Goal: Task Accomplishment & Management: Manage account settings

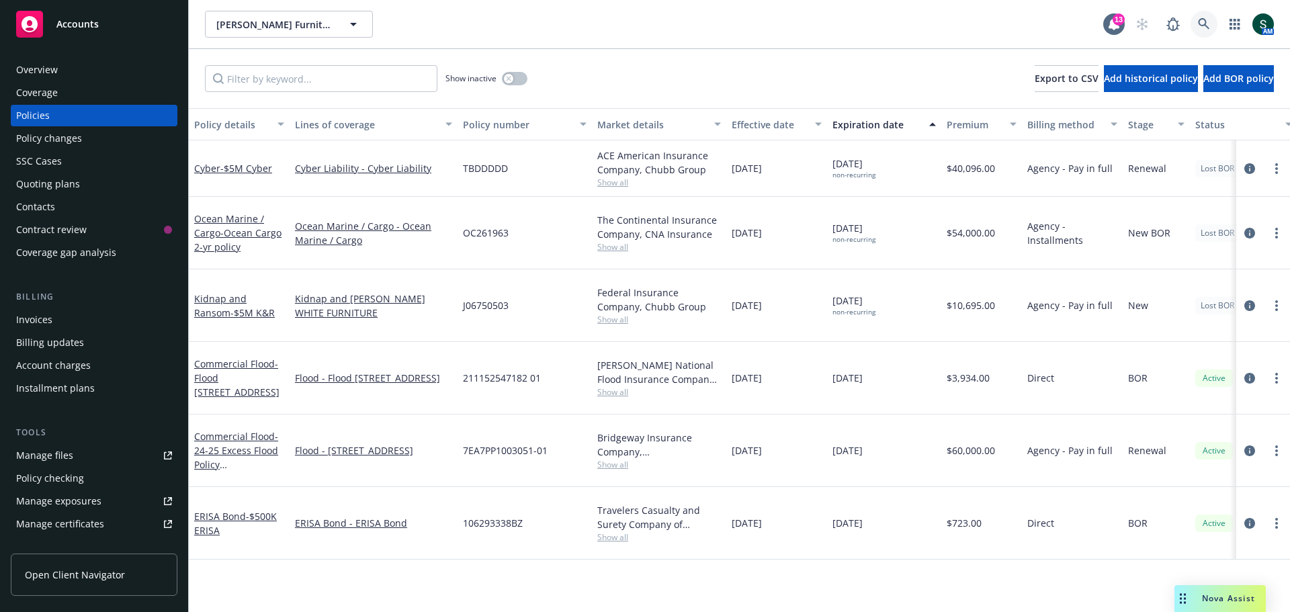
click at [1211, 22] on link at bounding box center [1204, 24] width 27 height 27
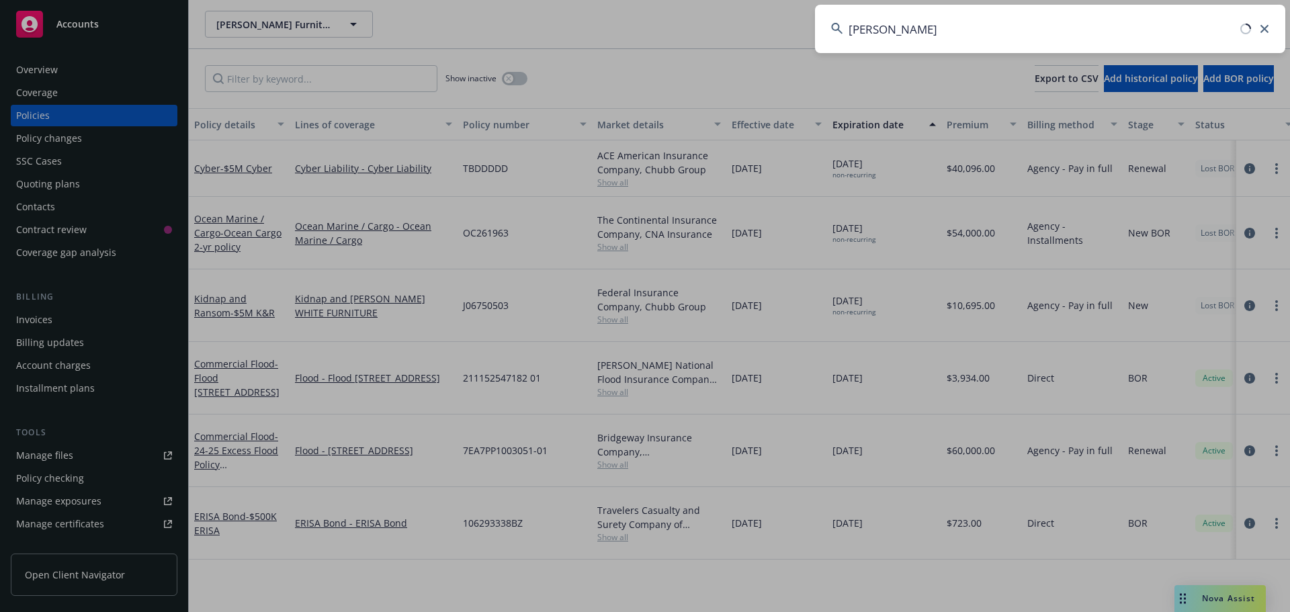
type input "[PERSON_NAME]"
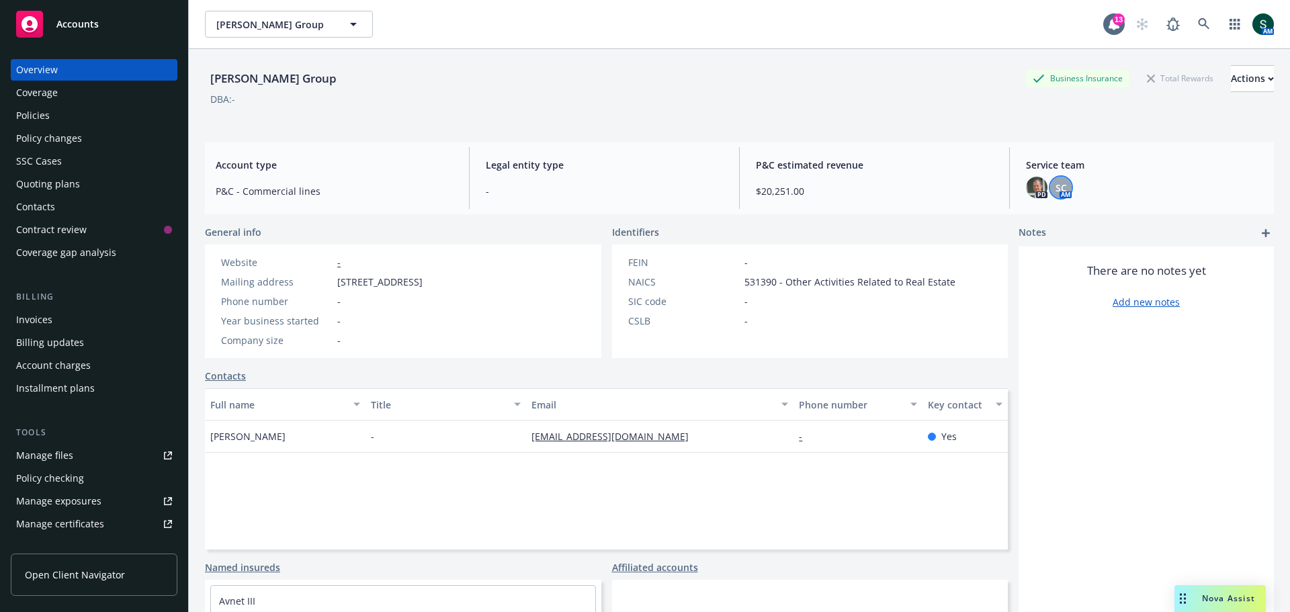
click at [1057, 187] on span "SC" at bounding box center [1061, 188] width 11 height 14
click at [1032, 190] on img at bounding box center [1037, 188] width 22 height 22
click at [37, 114] on div "Policies" at bounding box center [33, 116] width 34 height 22
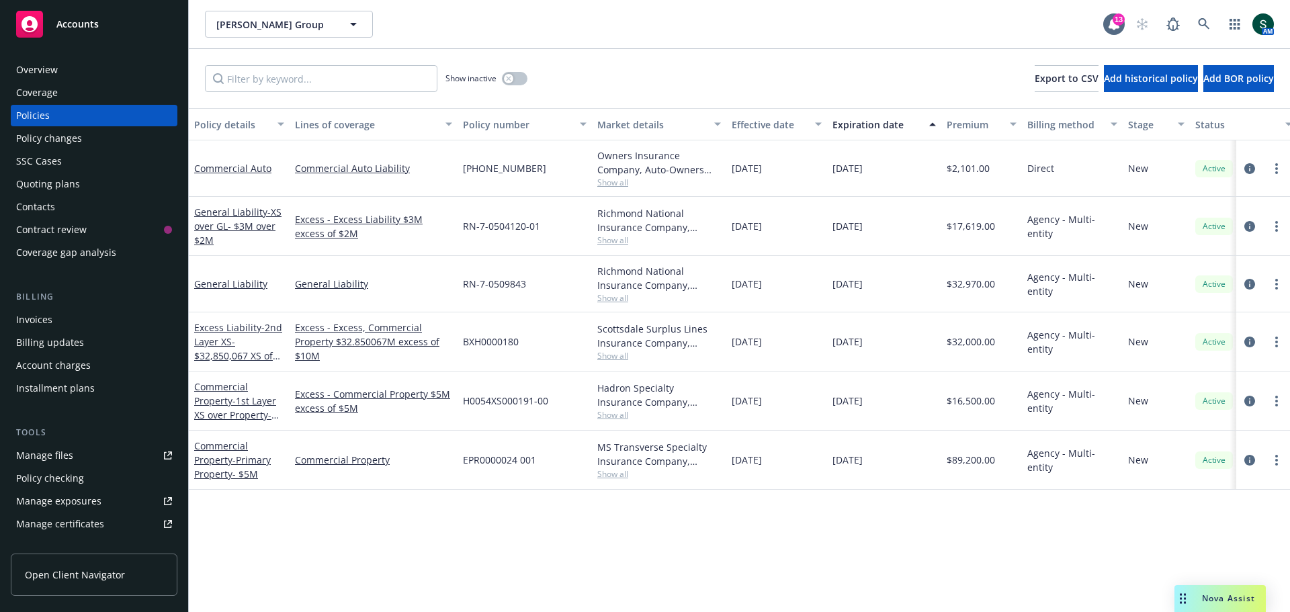
click at [40, 68] on div "Overview" at bounding box center [37, 70] width 42 height 22
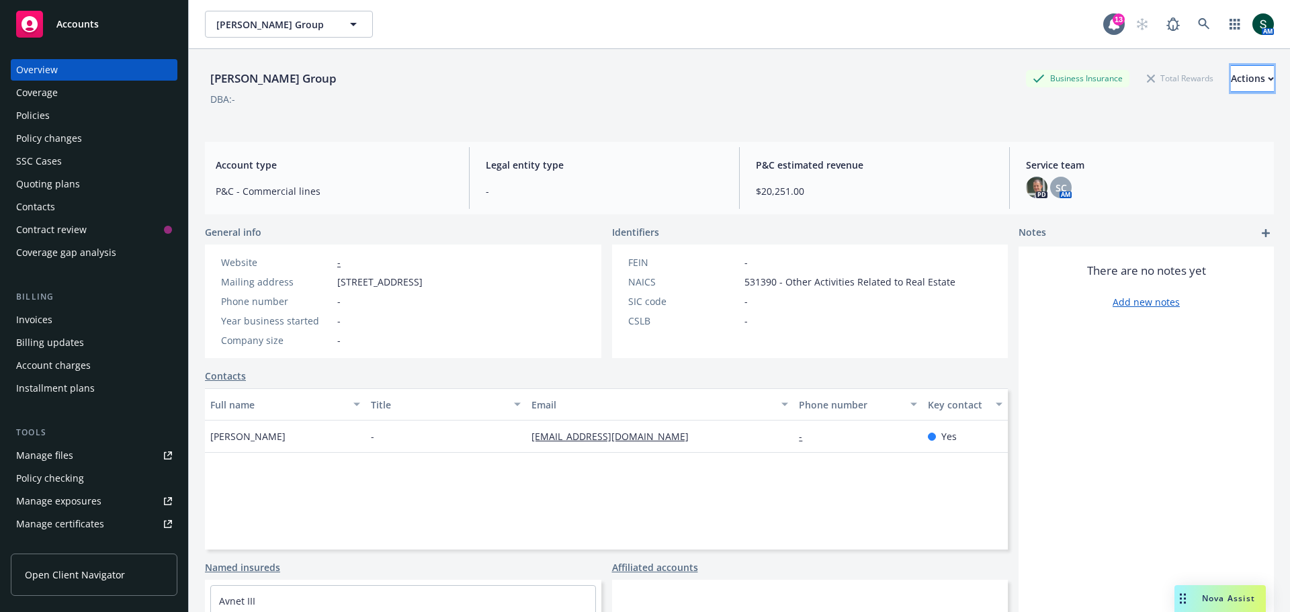
click at [1231, 76] on div "Actions" at bounding box center [1252, 79] width 43 height 26
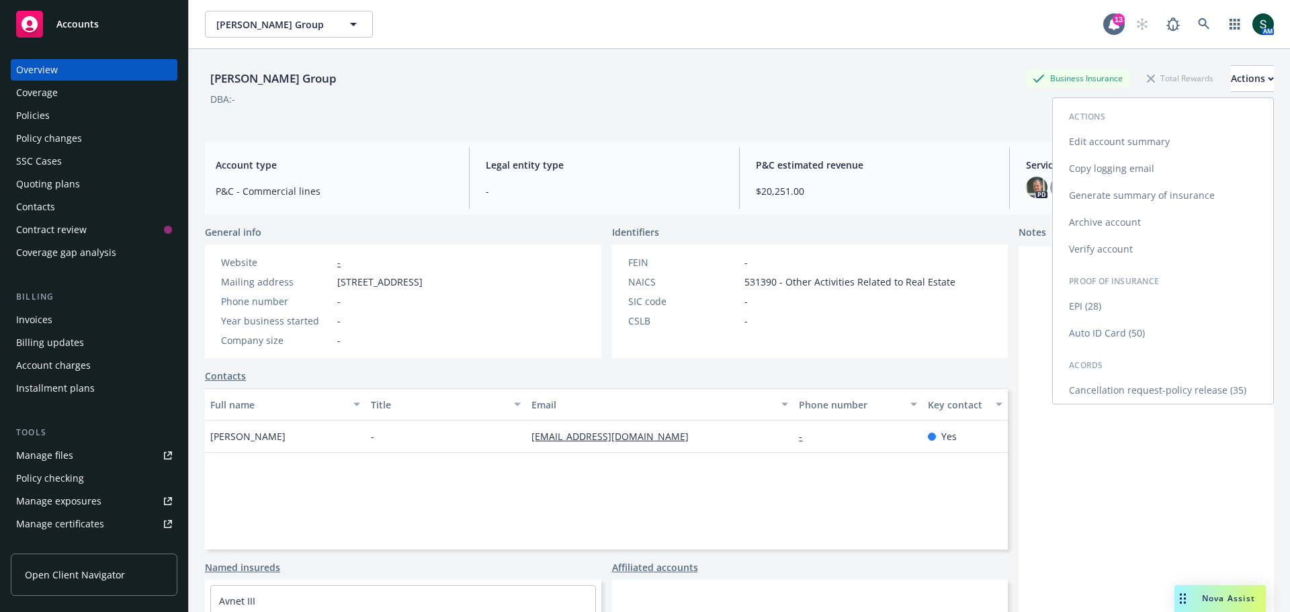
click at [1177, 141] on link "Edit account summary" at bounding box center [1163, 141] width 220 height 27
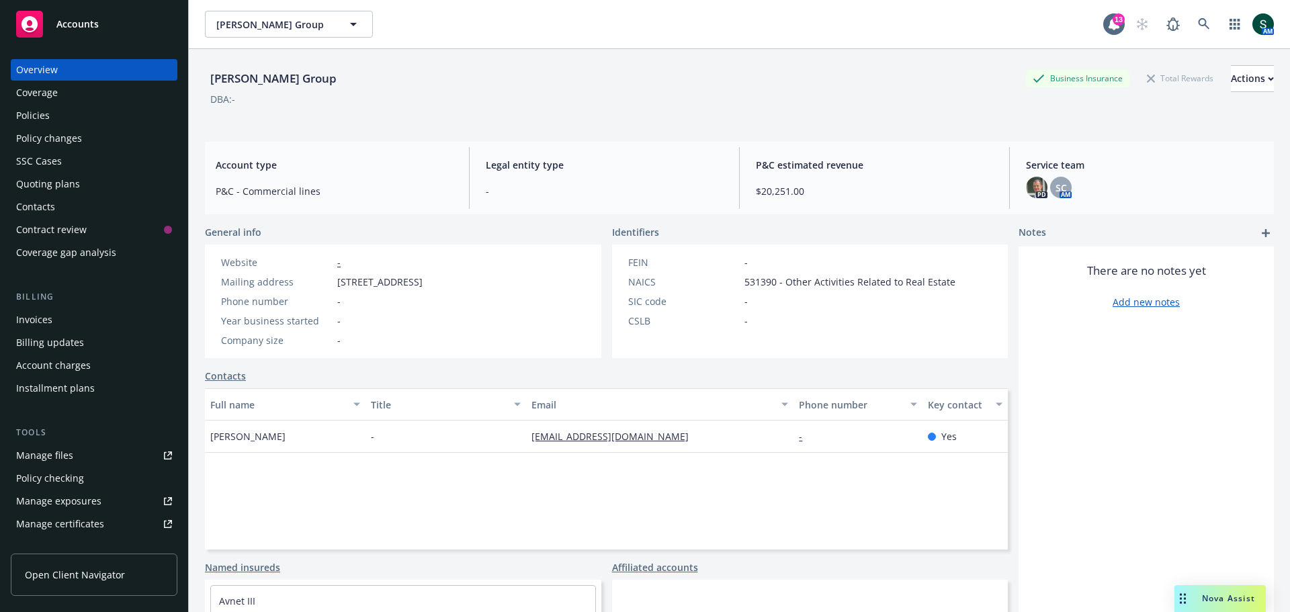
select select "US"
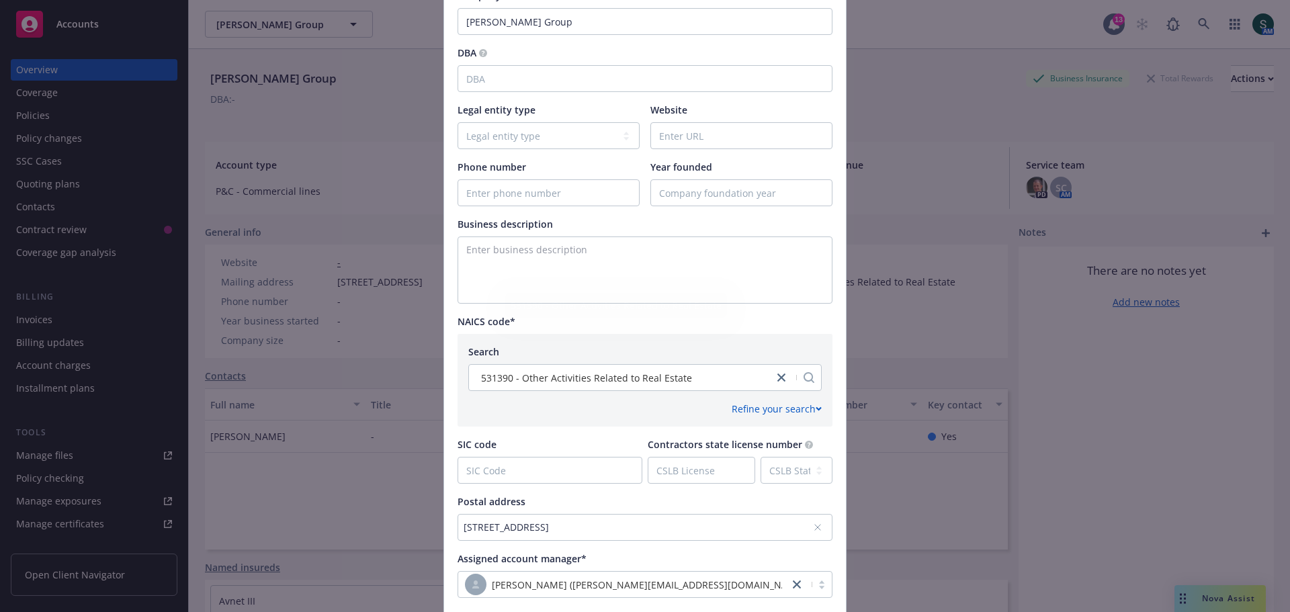
scroll to position [429, 0]
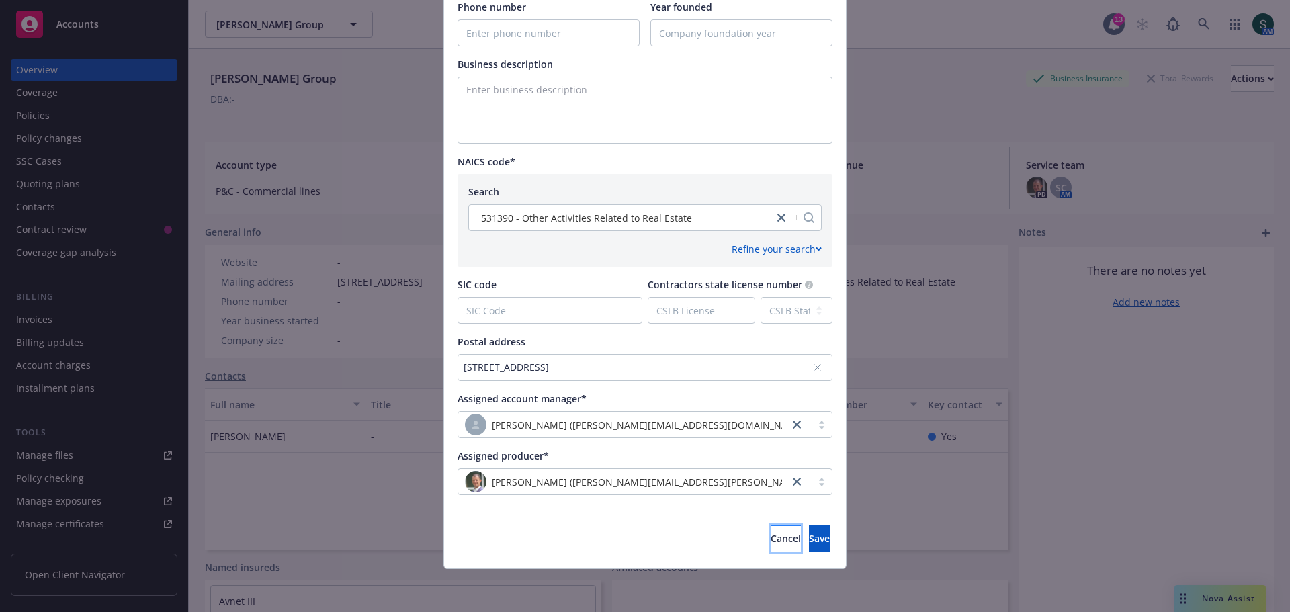
click at [771, 549] on button "Cancel" at bounding box center [786, 538] width 30 height 27
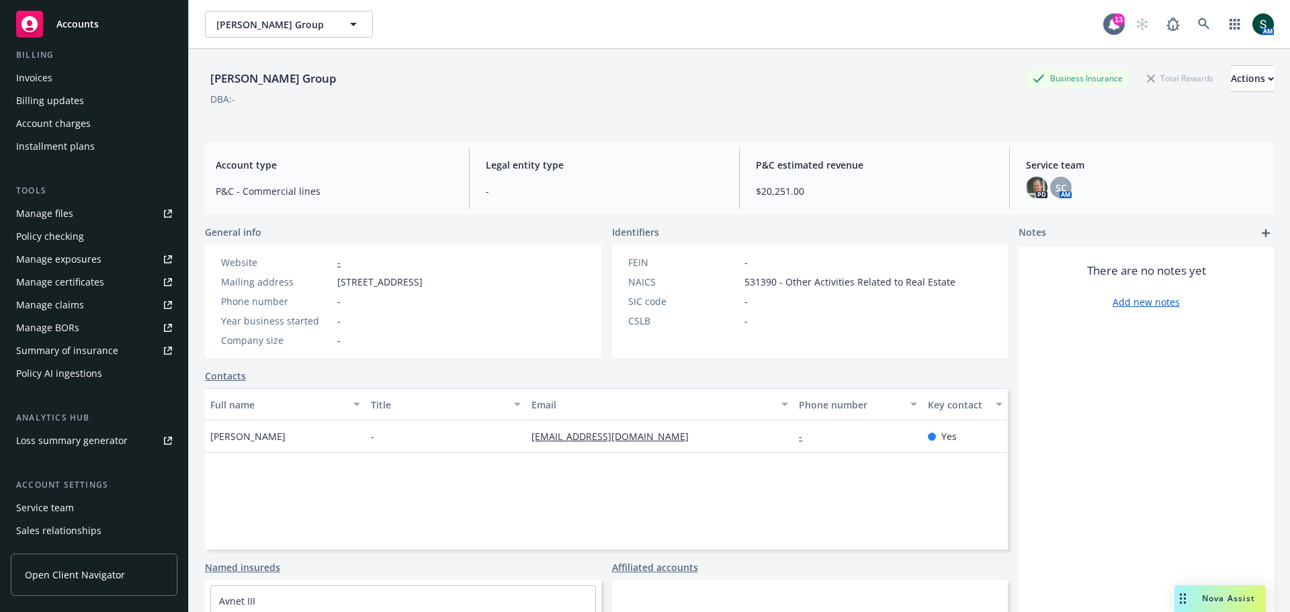
scroll to position [269, 0]
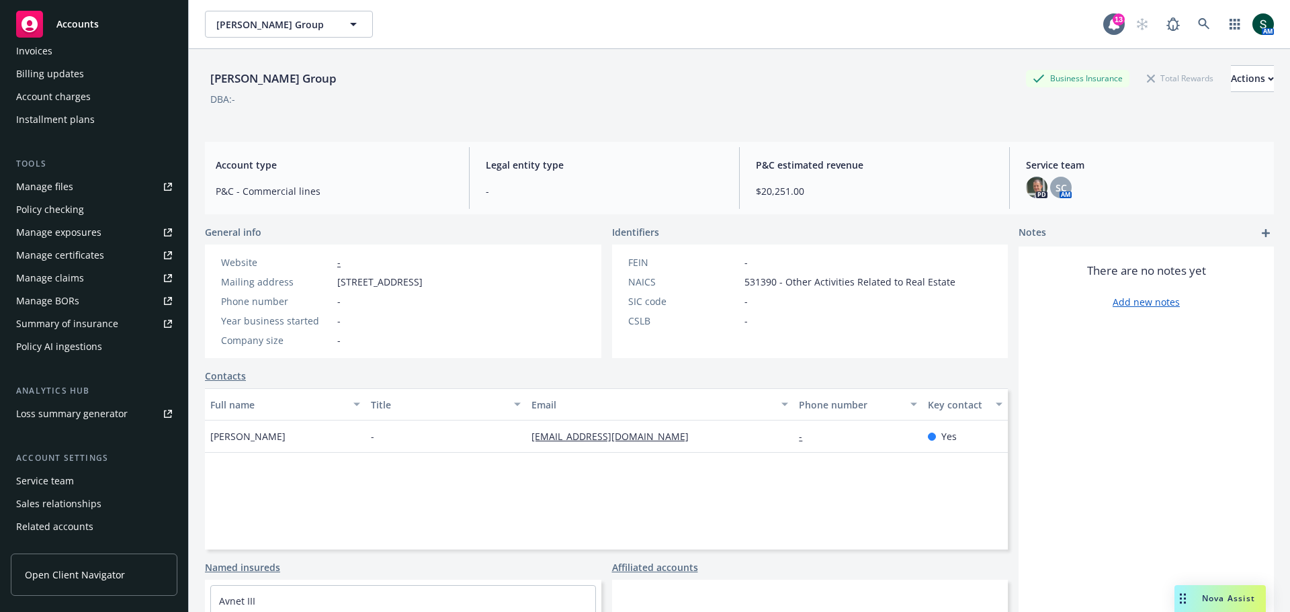
click at [64, 475] on div "Service team" at bounding box center [45, 481] width 58 height 22
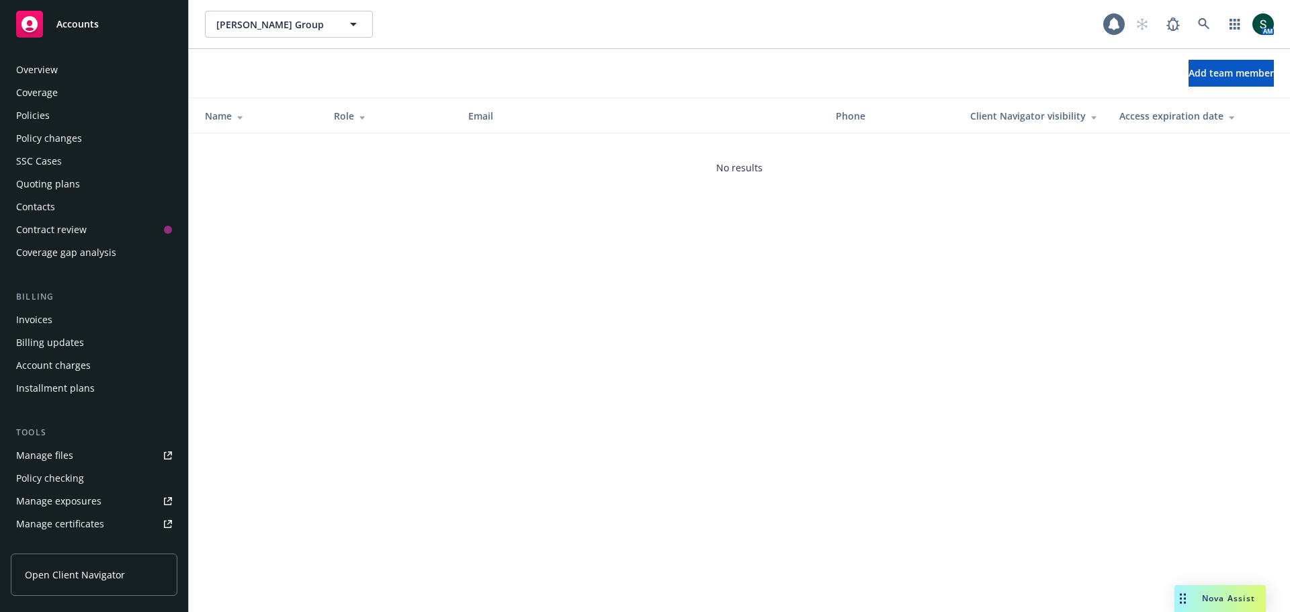
scroll to position [309, 0]
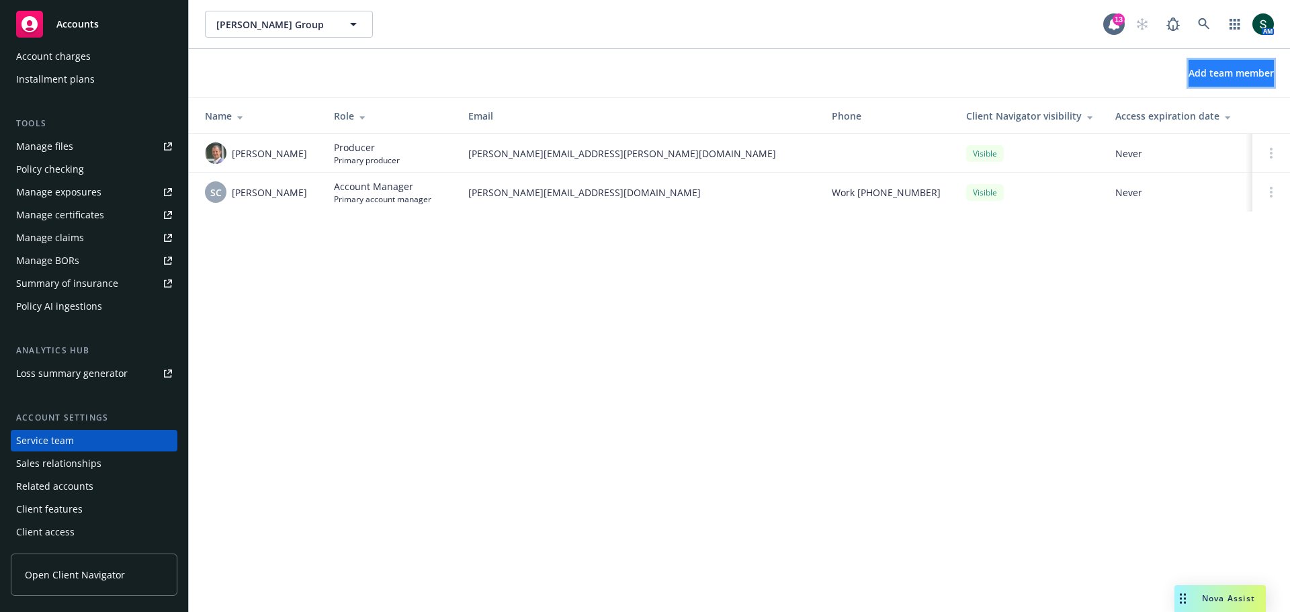
click at [1189, 67] on span "Add team member" at bounding box center [1231, 73] width 85 height 13
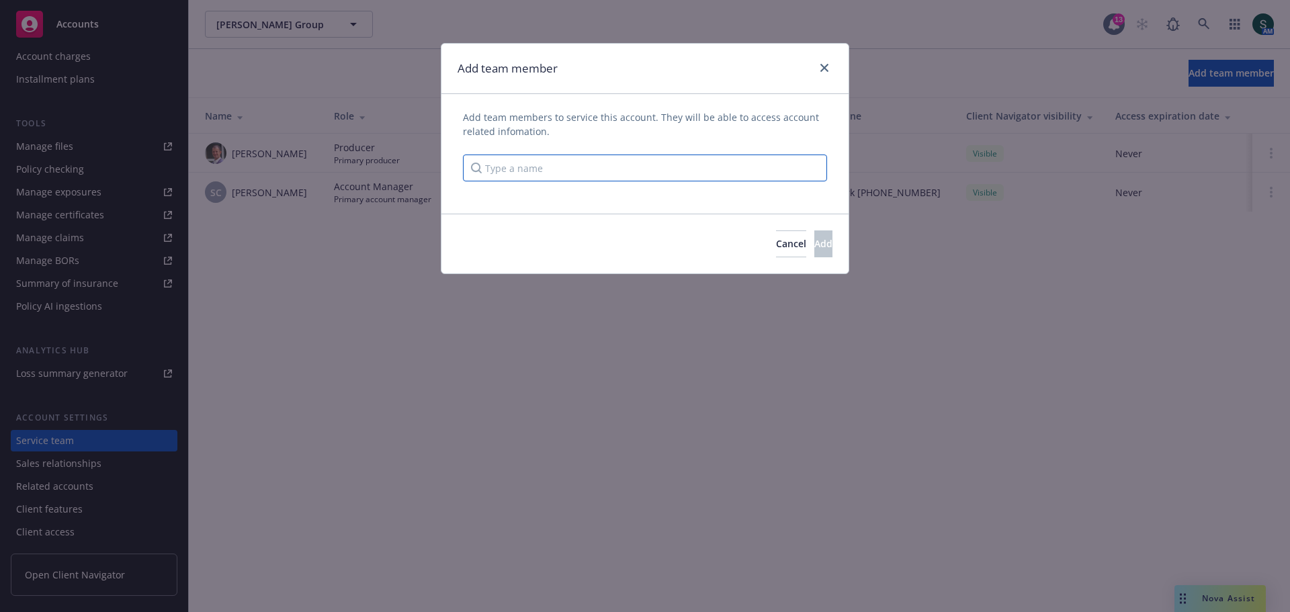
click at [565, 170] on input "Type a name" at bounding box center [645, 168] width 364 height 27
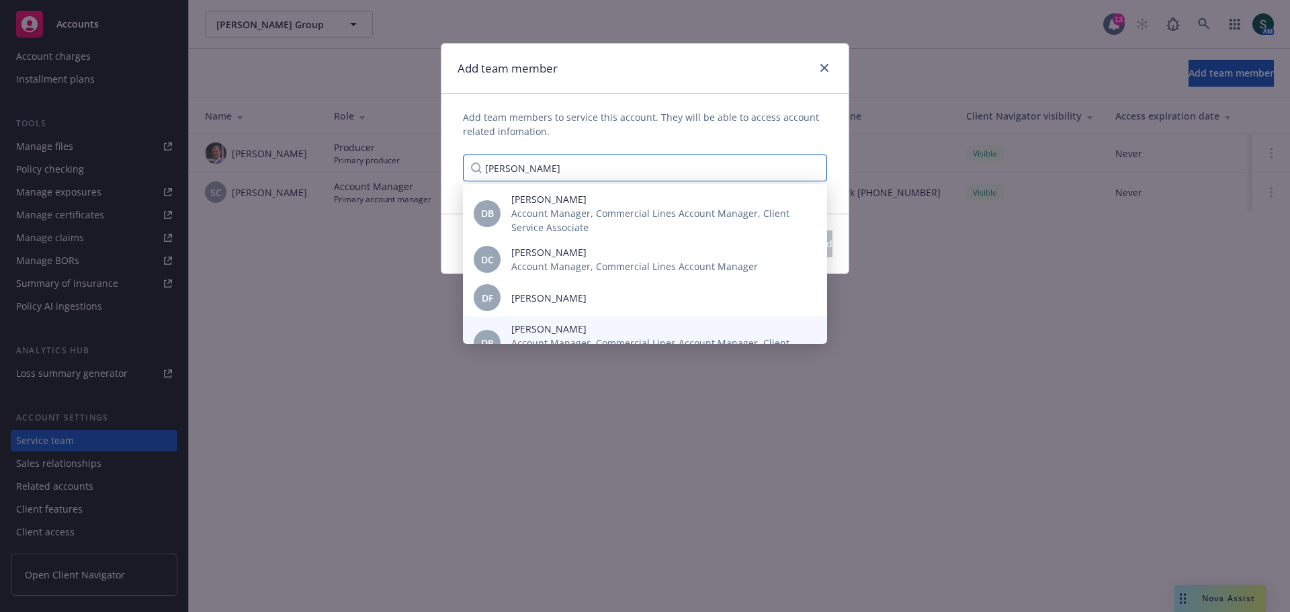
type input "[PERSON_NAME]"
click at [540, 326] on span "[PERSON_NAME]" at bounding box center [658, 329] width 294 height 14
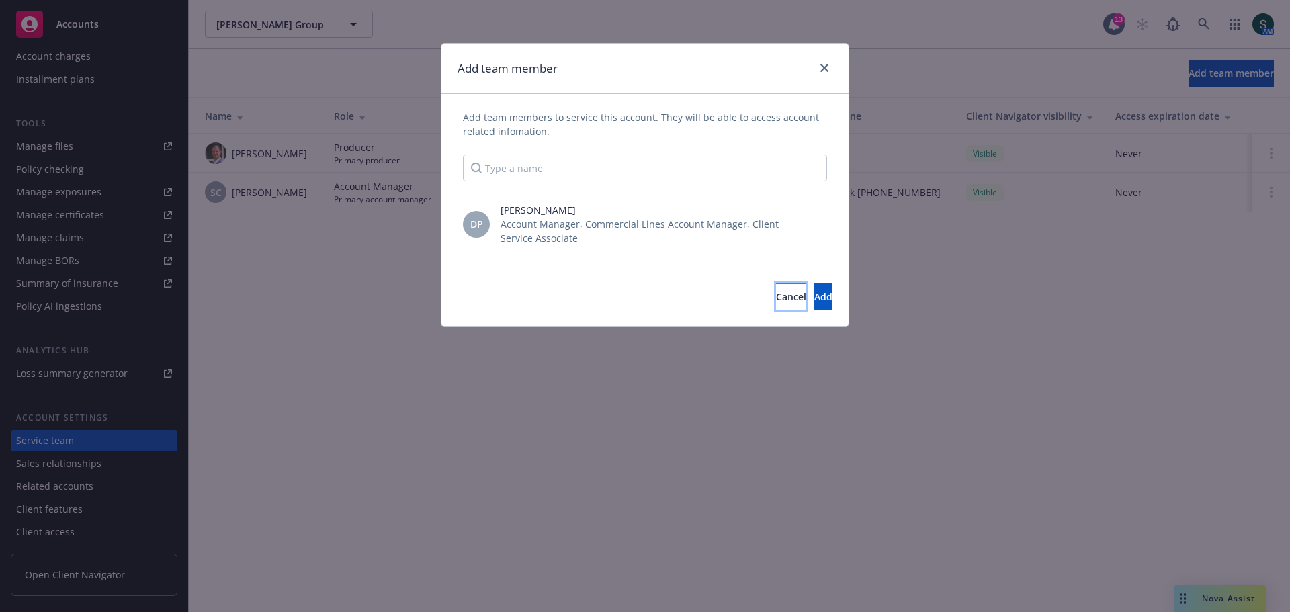
click at [776, 294] on span "Cancel" at bounding box center [791, 296] width 30 height 13
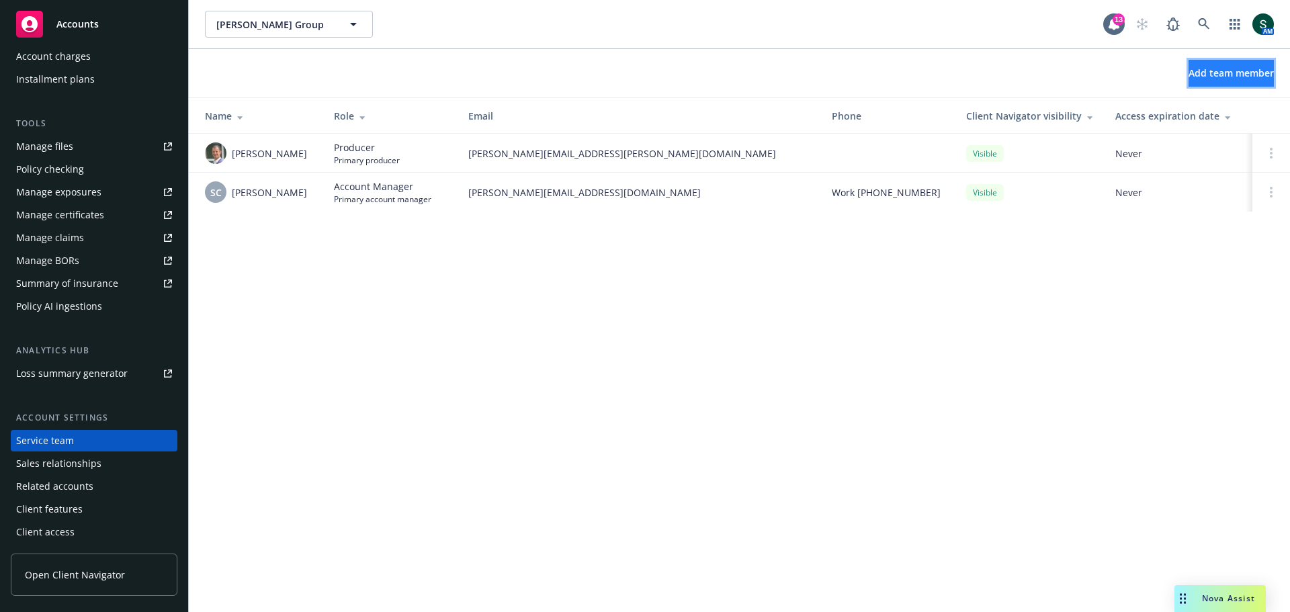
click at [1189, 69] on span "Add team member" at bounding box center [1231, 73] width 85 height 13
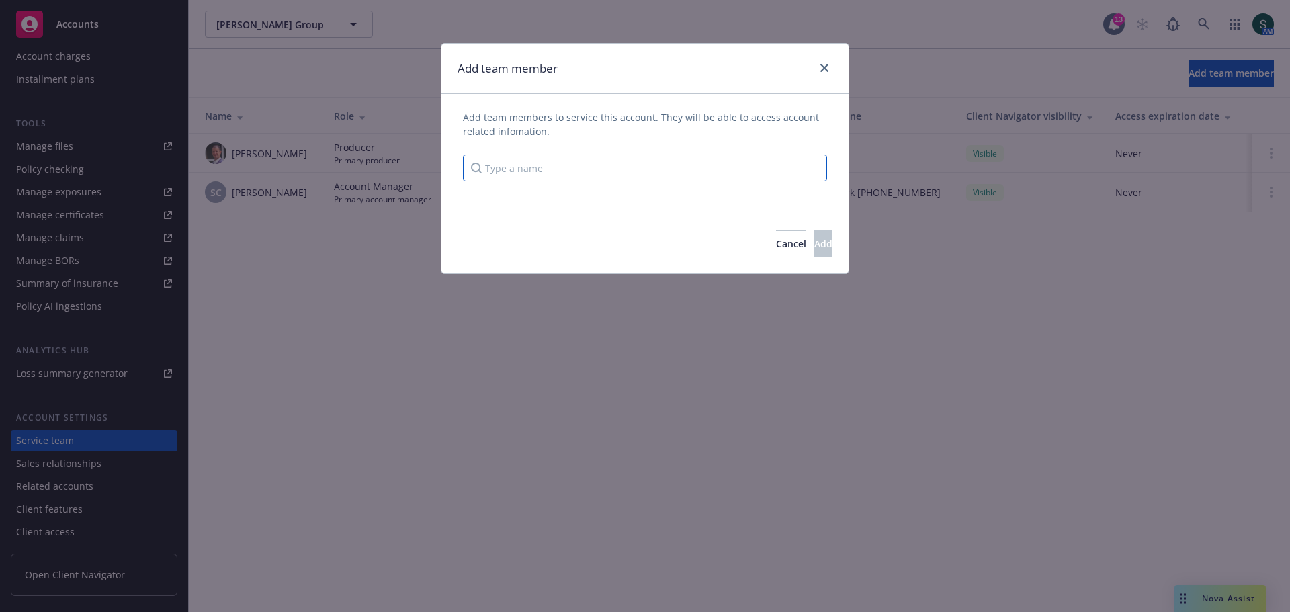
click at [577, 171] on input "Type a name" at bounding box center [645, 168] width 364 height 27
click at [776, 245] on span "Cancel" at bounding box center [791, 243] width 30 height 13
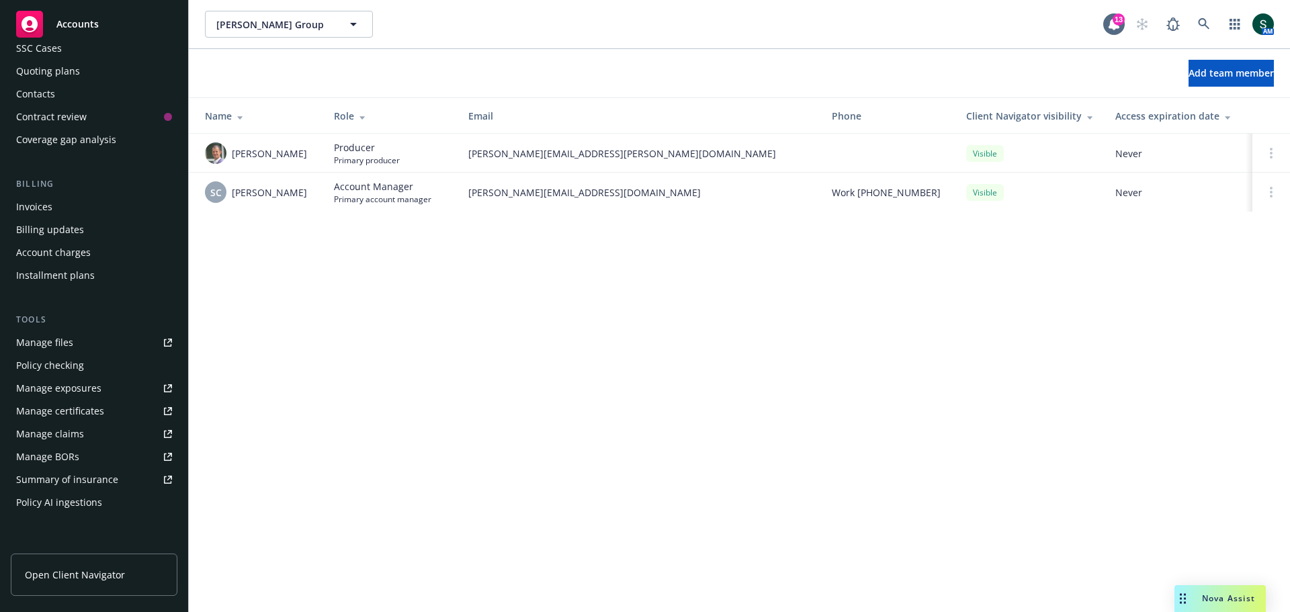
scroll to position [0, 0]
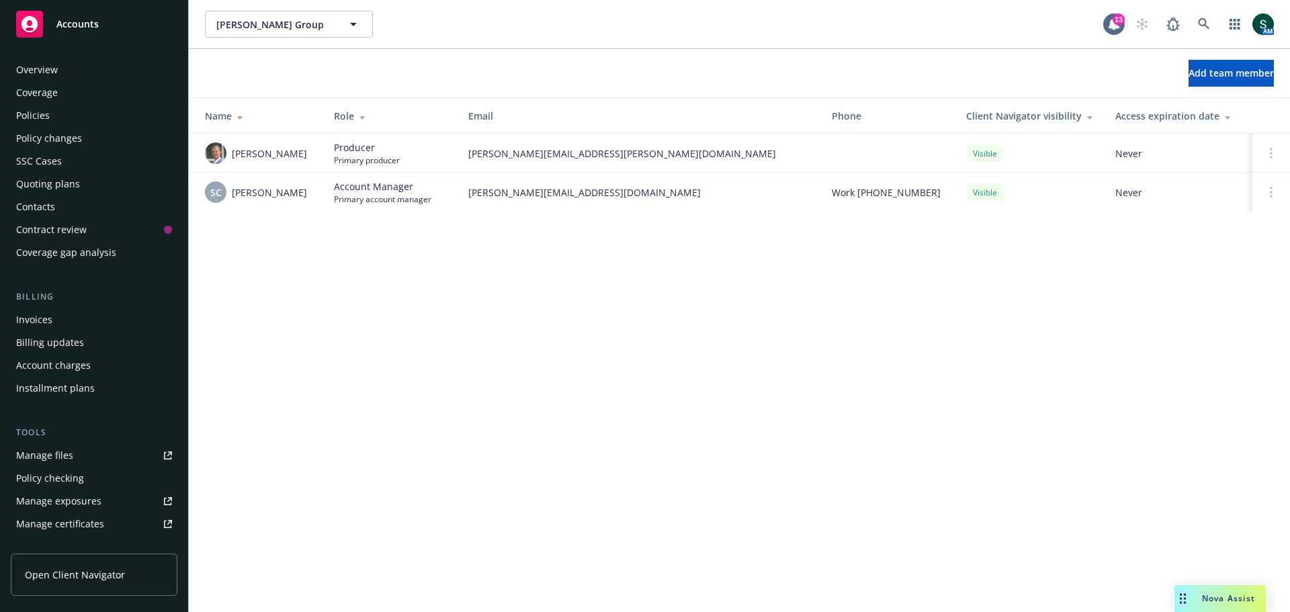
click at [15, 70] on link "Overview" at bounding box center [94, 70] width 167 height 22
